Goal: Task Accomplishment & Management: Use online tool/utility

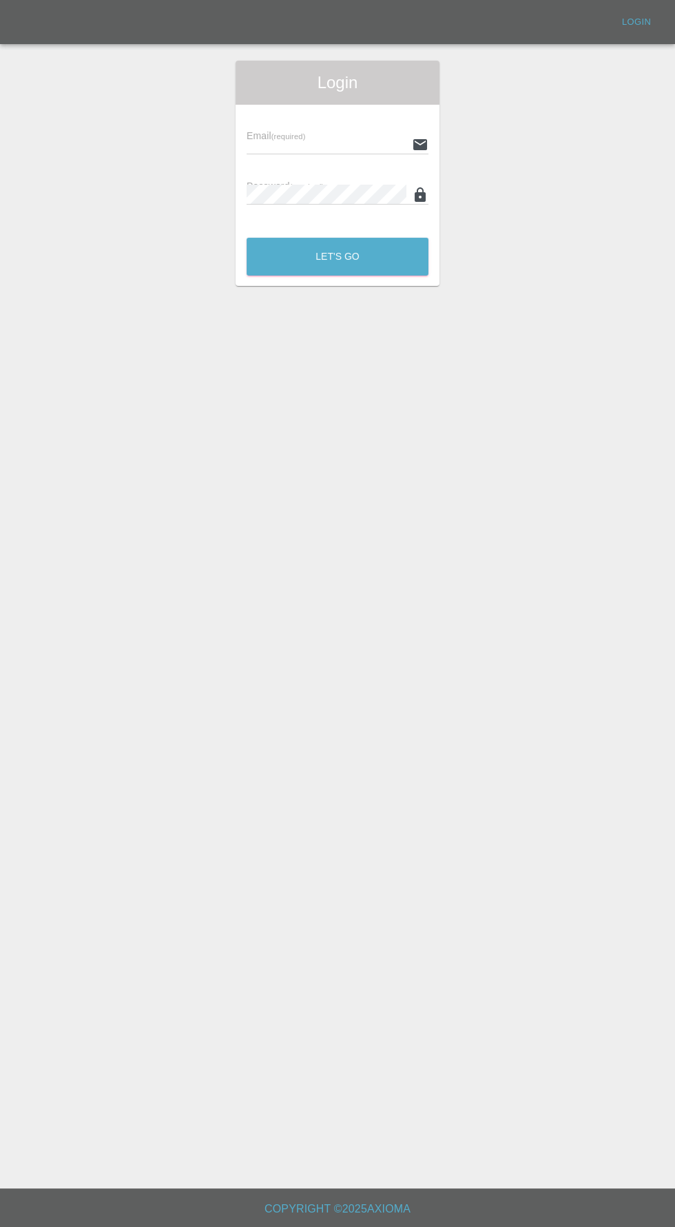
click at [295, 103] on div "Login" at bounding box center [338, 83] width 204 height 44
click at [313, 145] on input "text" at bounding box center [327, 144] width 160 height 20
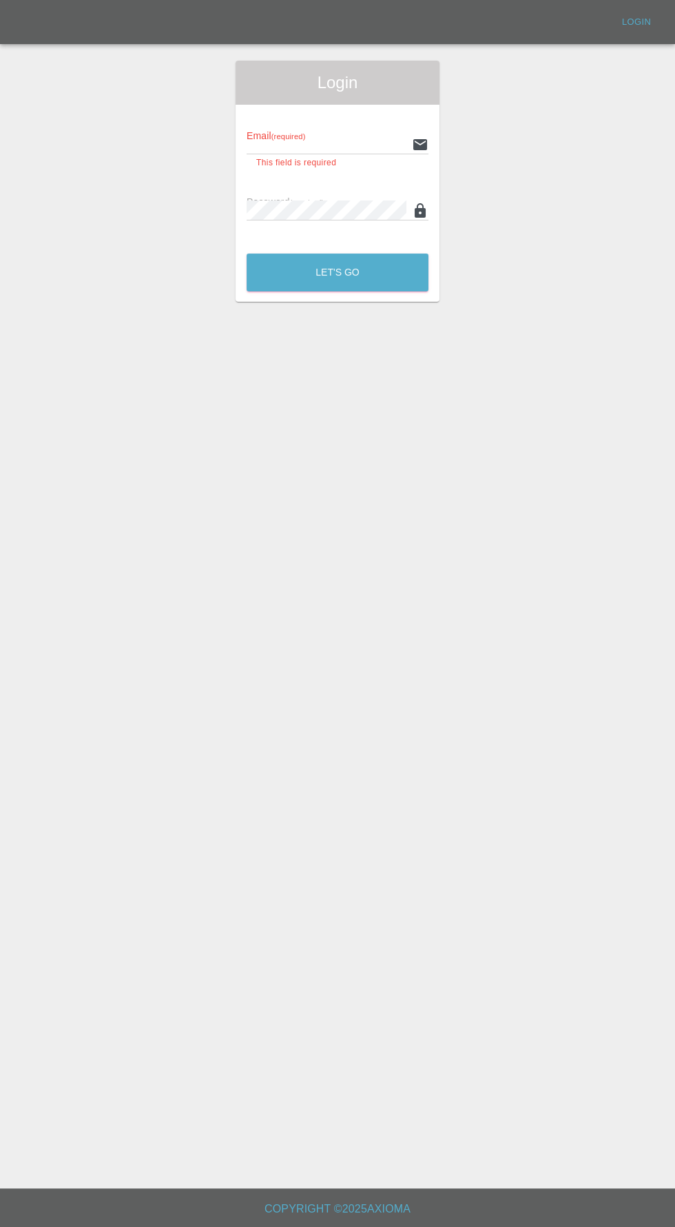
type input "[EMAIL_ADDRESS][DOMAIN_NAME]"
click at [247, 254] on button "Let's Go" at bounding box center [338, 273] width 182 height 38
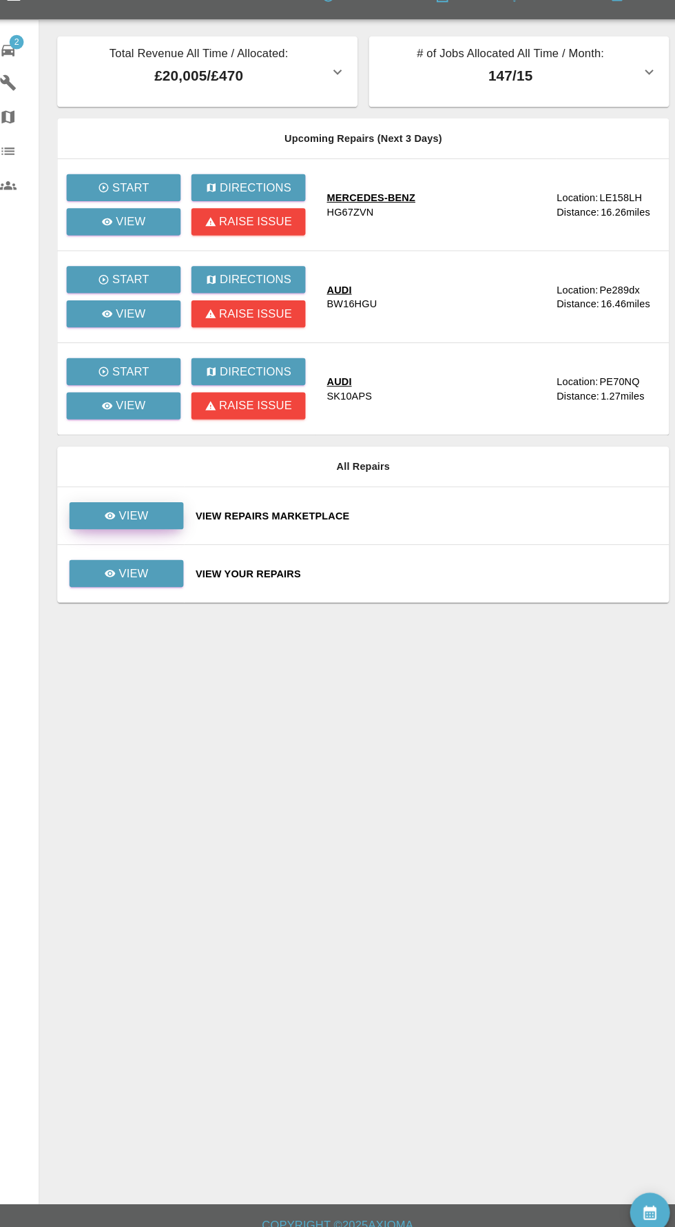
click at [119, 522] on icon at bounding box center [118, 523] width 10 height 7
click at [140, 522] on p "View" at bounding box center [140, 523] width 29 height 17
click at [186, 586] on link "View" at bounding box center [134, 579] width 110 height 26
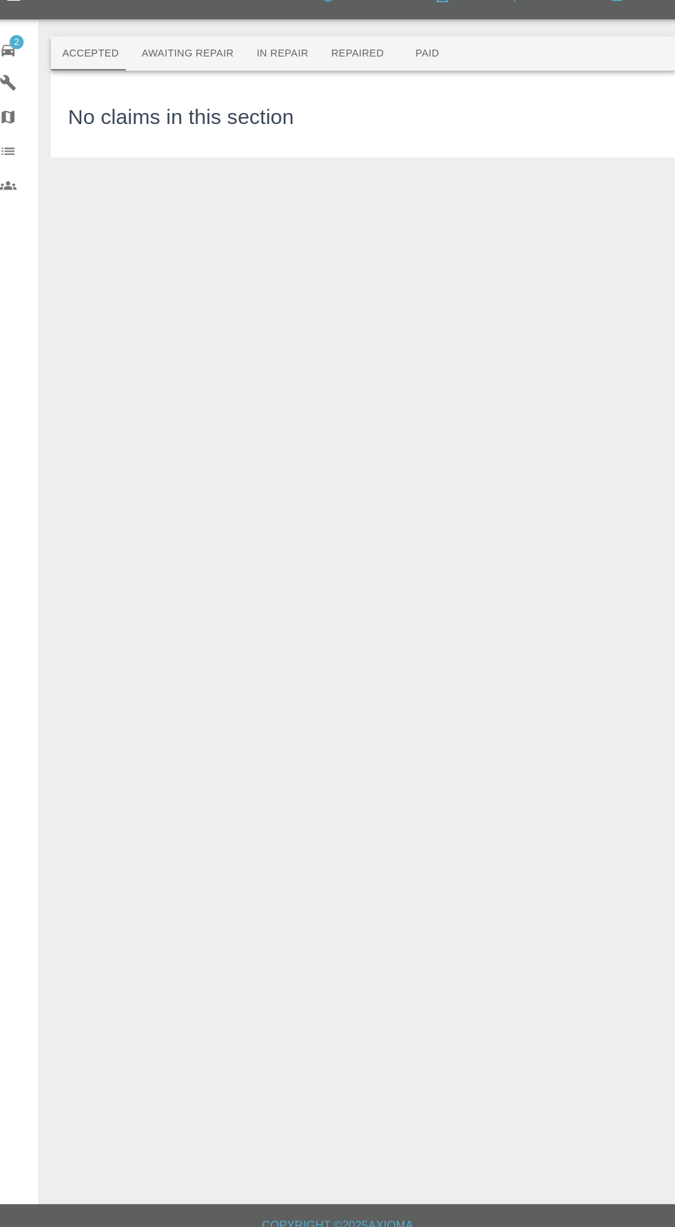
click at [223, 74] on button "Awaiting Repair" at bounding box center [192, 77] width 111 height 33
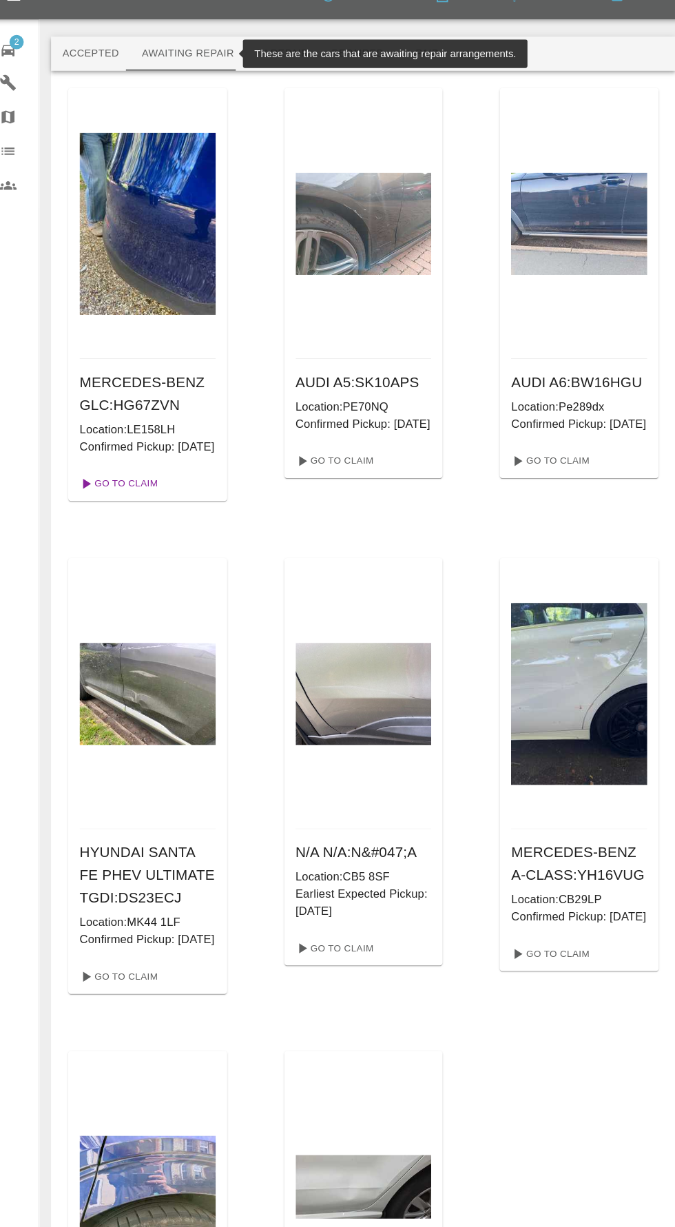
click at [139, 504] on link "Go To Claim" at bounding box center [125, 493] width 85 height 22
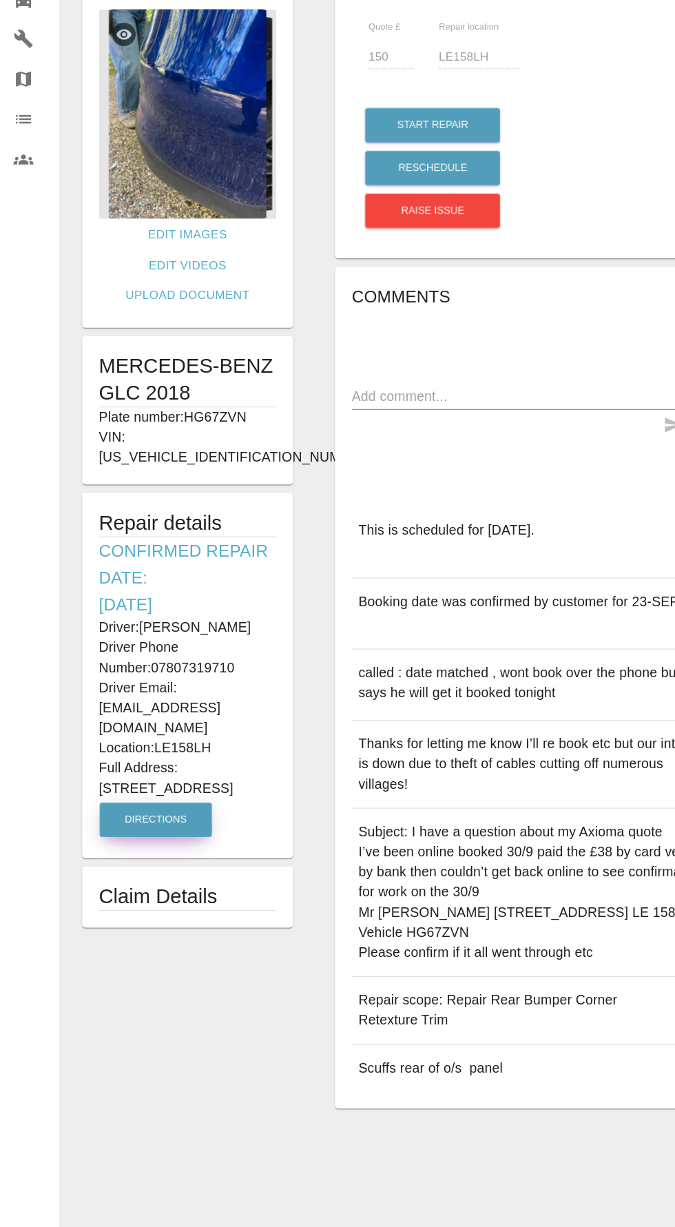
click at [134, 734] on button "Directions" at bounding box center [128, 748] width 92 height 28
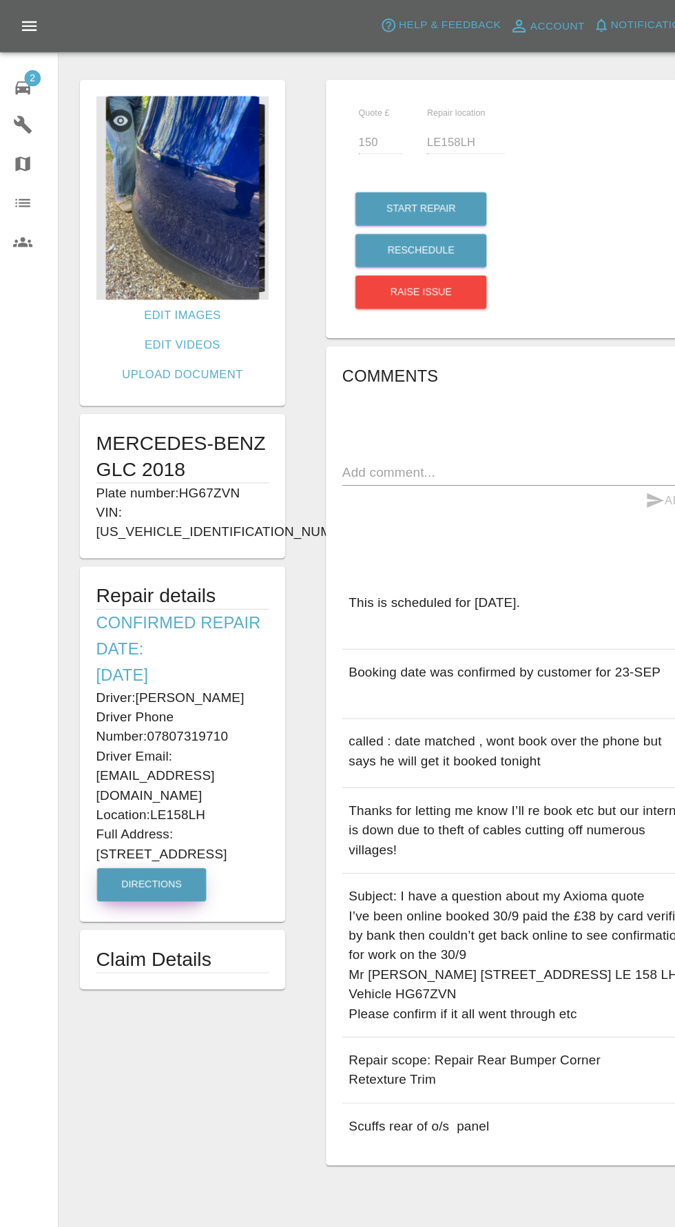
click at [180, 177] on img at bounding box center [154, 167] width 146 height 172
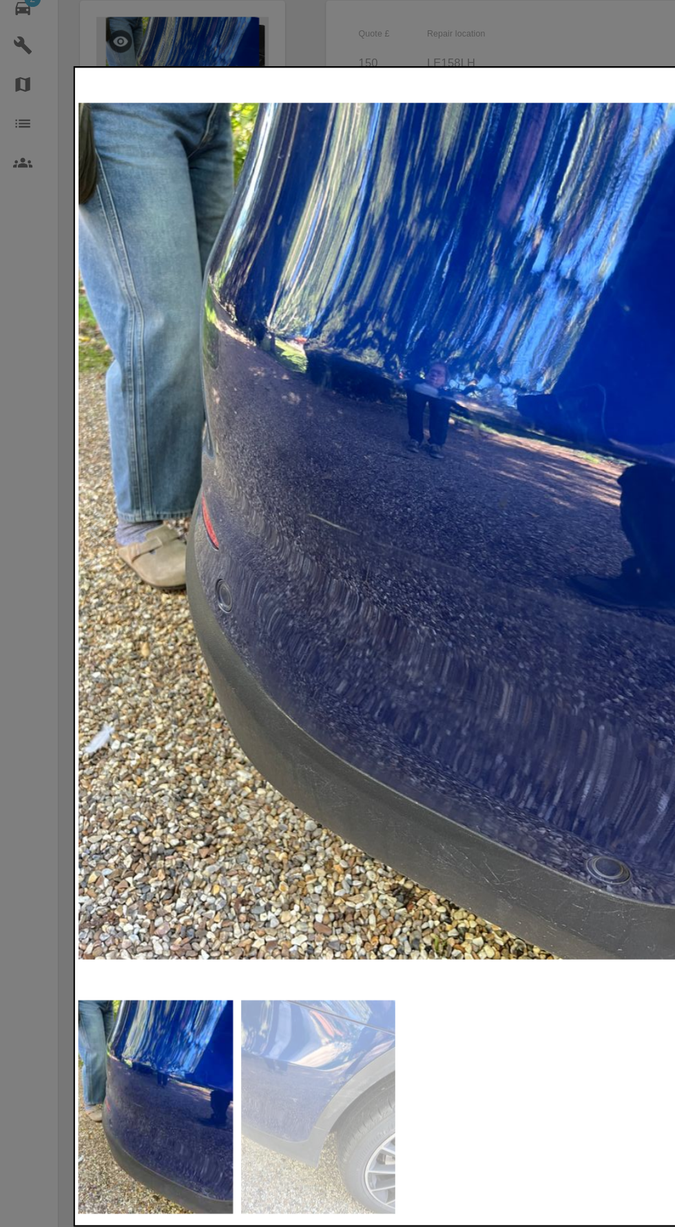
click at [272, 996] on img at bounding box center [269, 1002] width 131 height 181
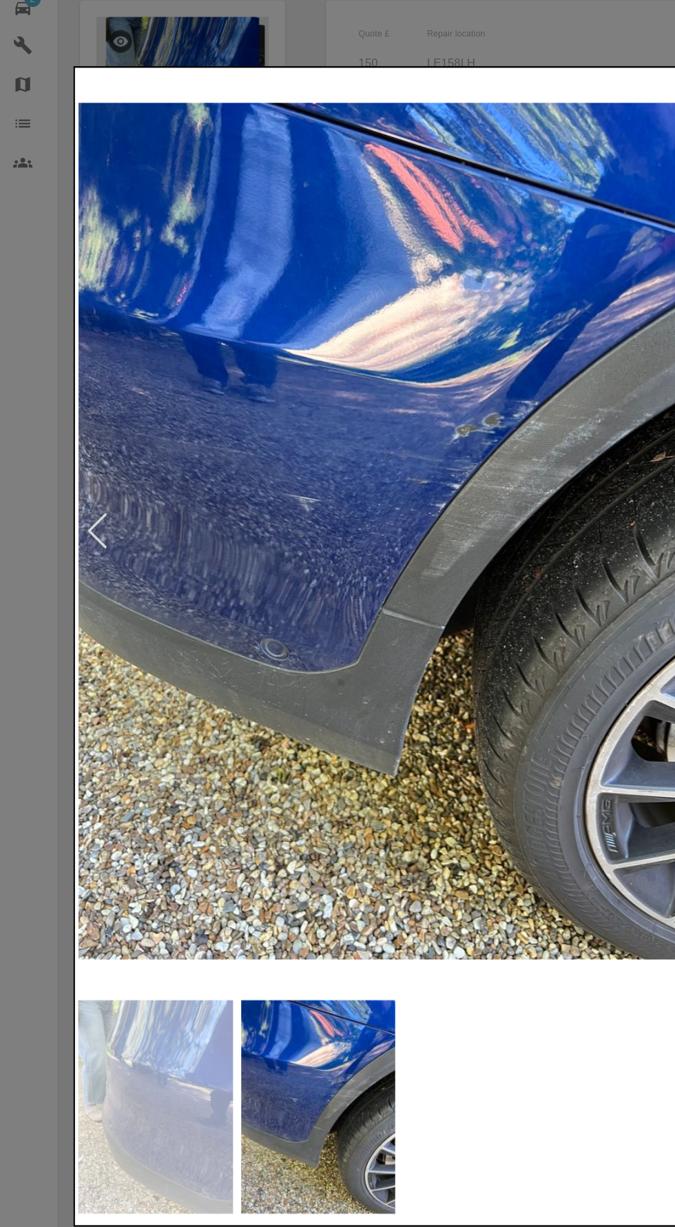
click at [127, 1021] on img at bounding box center [131, 1002] width 131 height 181
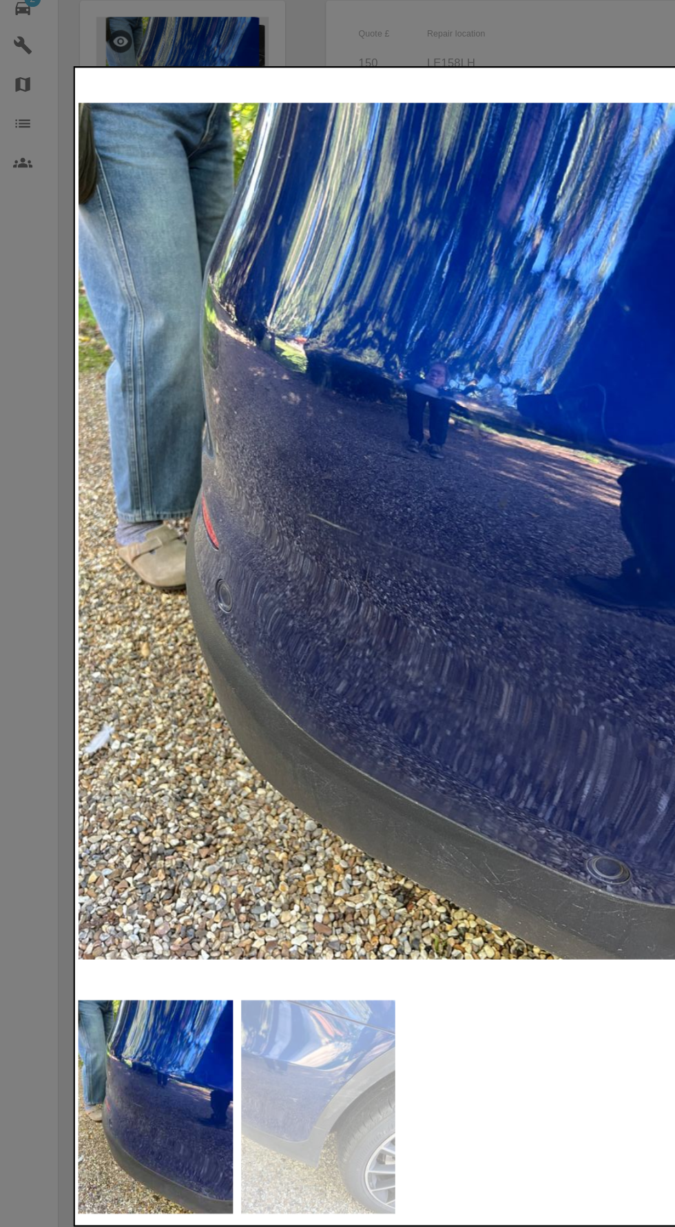
click at [274, 1005] on img at bounding box center [269, 1002] width 131 height 181
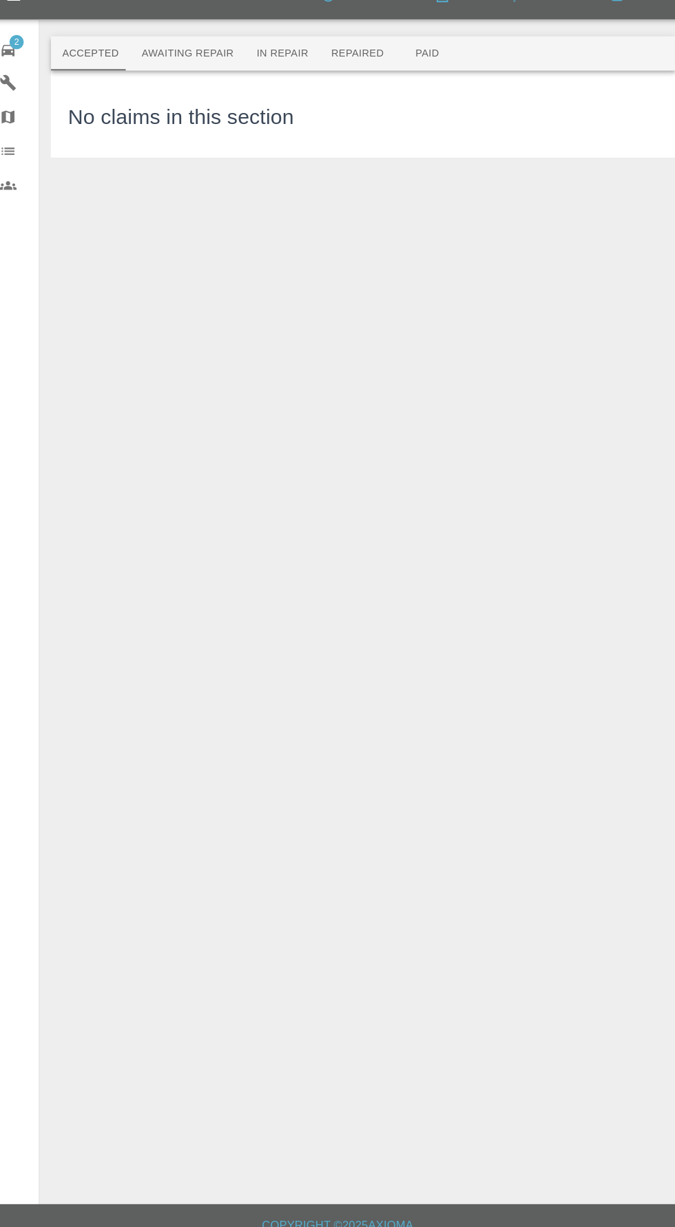
click at [187, 77] on button "Awaiting Repair" at bounding box center [192, 77] width 111 height 33
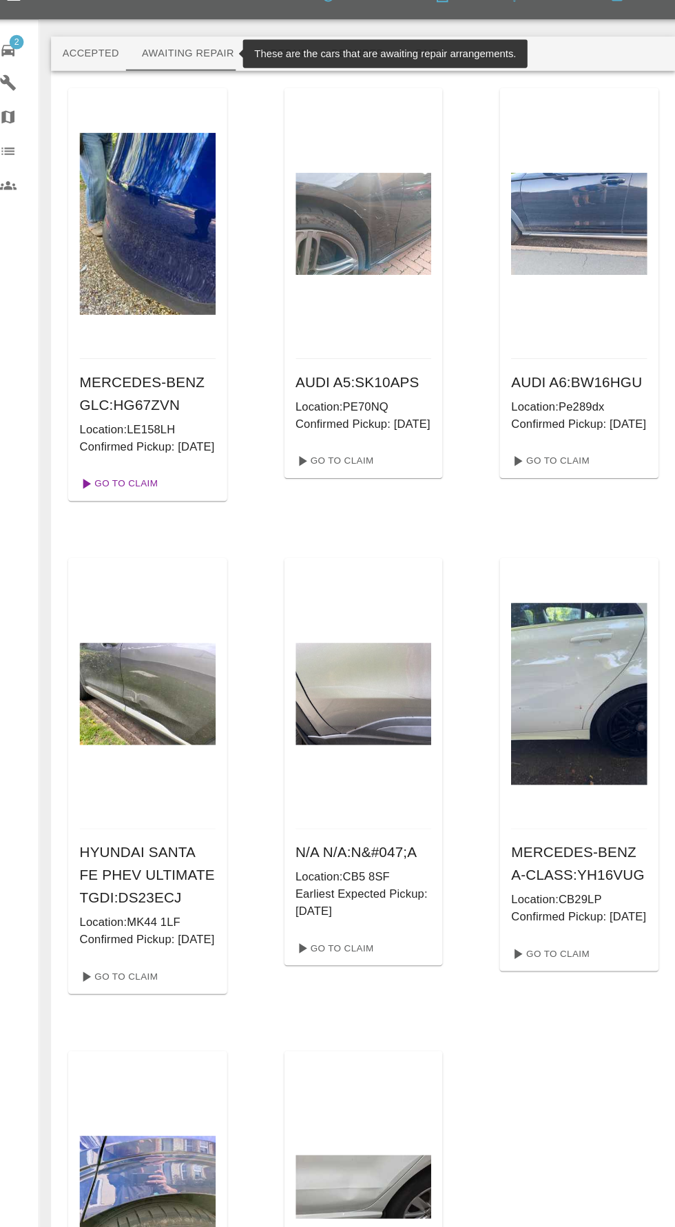
click at [121, 504] on link "Go To Claim" at bounding box center [125, 493] width 85 height 22
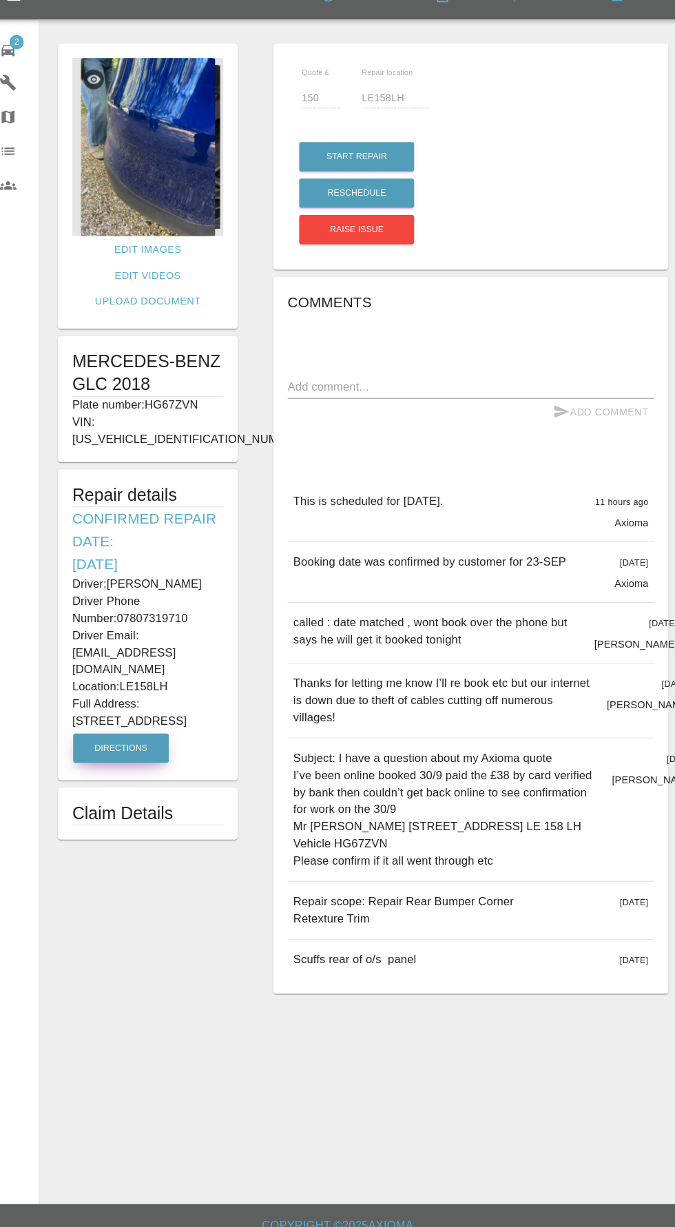
click at [136, 734] on button "Directions" at bounding box center [128, 748] width 92 height 28
